Goal: Check status: Check status

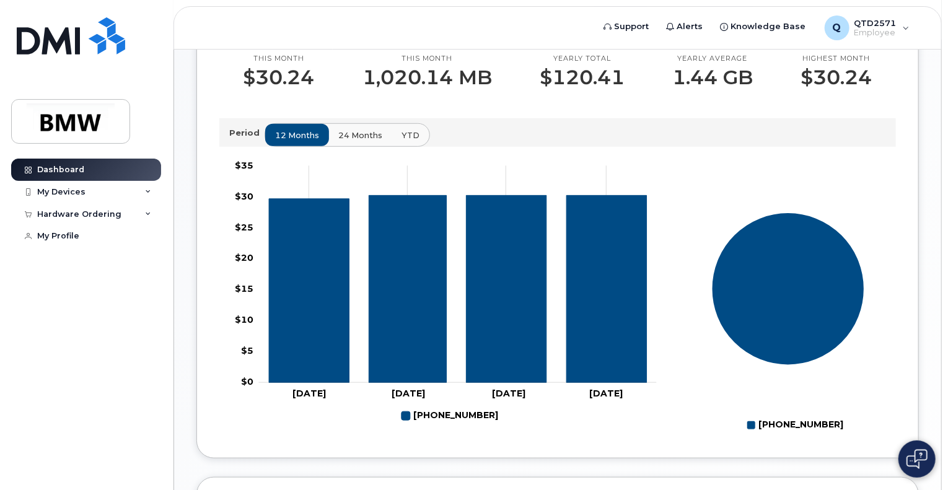
scroll to position [369, 0]
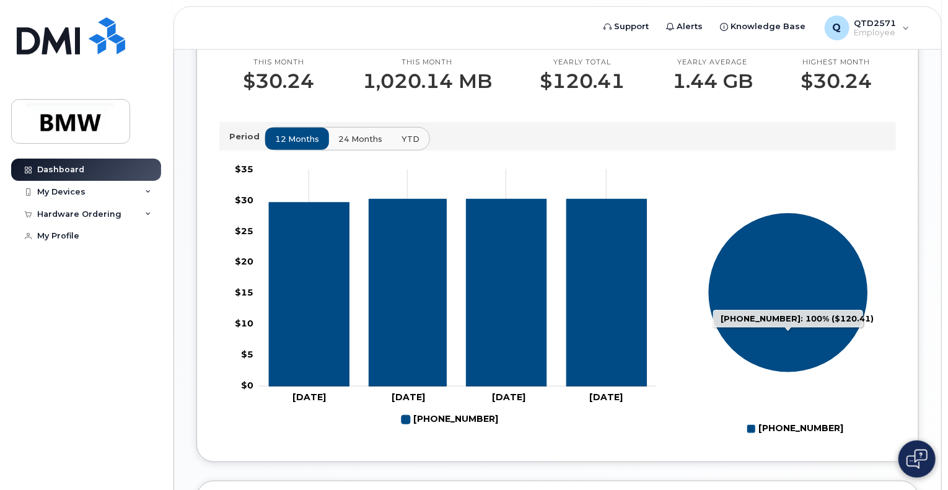
click at [771, 280] on icon "864-621-1607: 100%" at bounding box center [788, 293] width 161 height 161
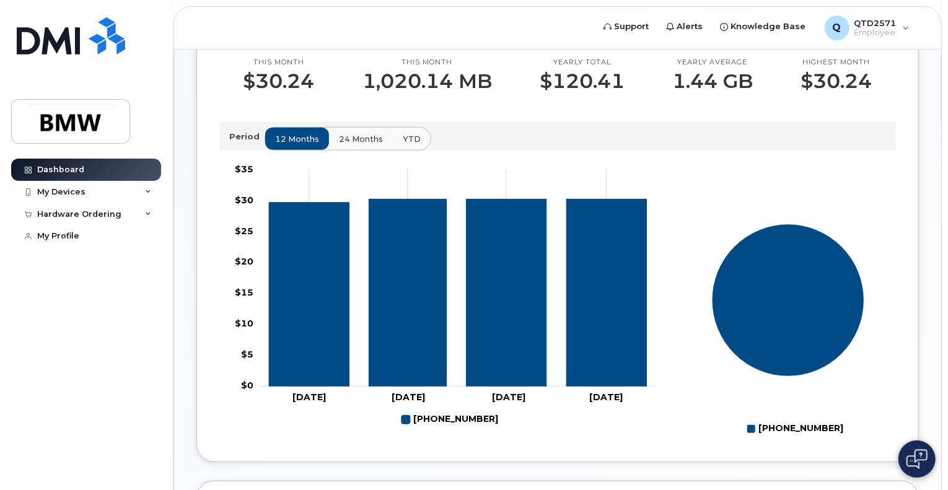
click at [346, 145] on span "24 months" at bounding box center [361, 139] width 44 height 12
click at [409, 145] on span "YTD" at bounding box center [411, 139] width 18 height 12
click at [288, 145] on span "12 months" at bounding box center [298, 139] width 44 height 12
click at [944, 45] on body "Support Alerts Knowledge Base Q QTD2571 Employee English Français Sign out Dash…" at bounding box center [474, 183] width 948 height 1104
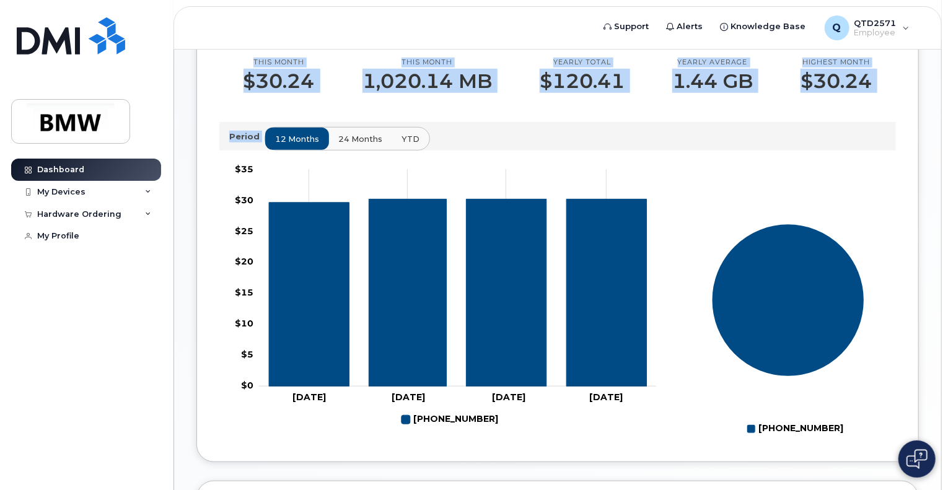
drag, startPoint x: 944, startPoint y: 45, endPoint x: 945, endPoint y: 115, distance: 70.7
click at [945, 115] on body "Support Alerts Knowledge Base Q QTD2571 Employee English Français Sign out Dash…" at bounding box center [474, 183] width 948 height 1104
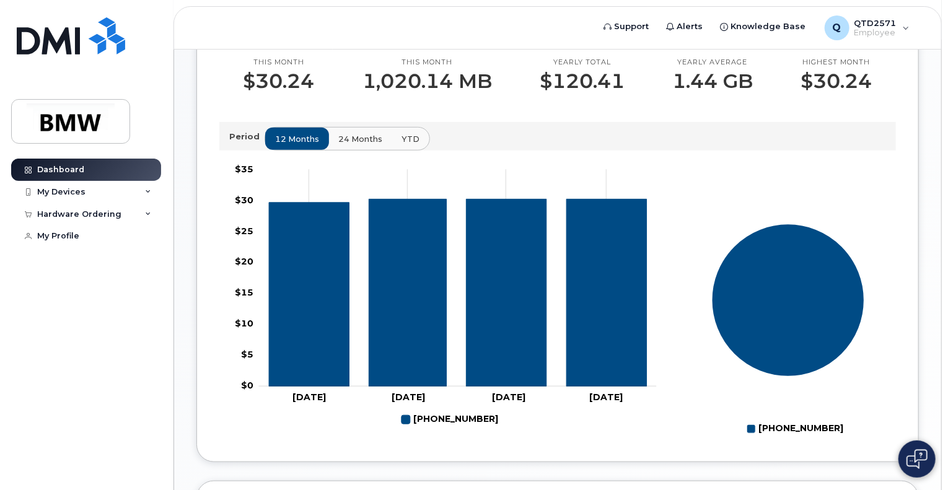
click at [945, 115] on body "Support Alerts Knowledge Base Q QTD2571 Employee English Français Sign out Dash…" at bounding box center [474, 183] width 948 height 1104
drag, startPoint x: 948, startPoint y: 168, endPoint x: 950, endPoint y: 101, distance: 67.0
click at [948, 101] on html "Support Alerts Knowledge Base Q QTD2571 Employee English Français Sign out Dash…" at bounding box center [474, 183] width 948 height 1104
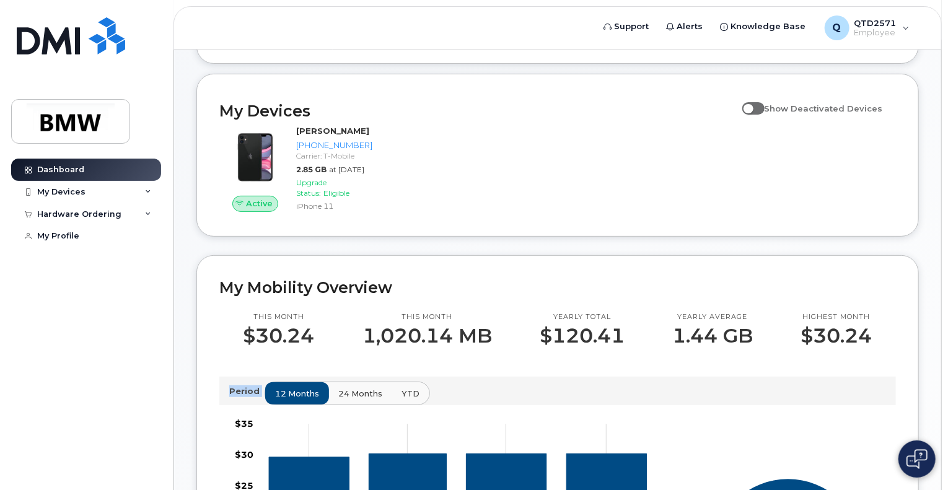
scroll to position [112, 0]
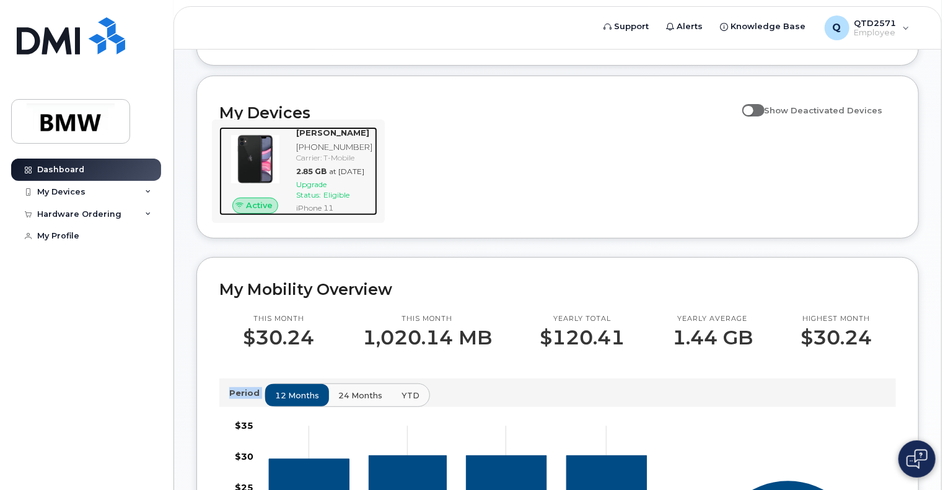
click at [275, 170] on img at bounding box center [255, 159] width 52 height 52
